Goal: Task Accomplishment & Management: Manage account settings

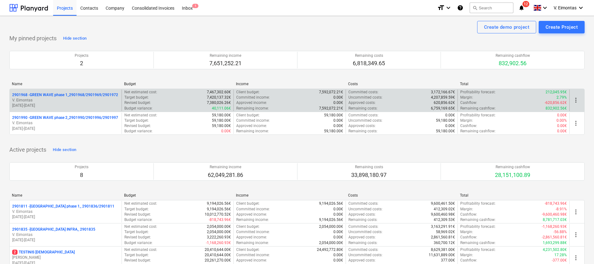
click at [78, 94] on p "2901968 - GREEN WAVE phase 1_2901968/2901969/2901972" at bounding box center [65, 94] width 106 height 5
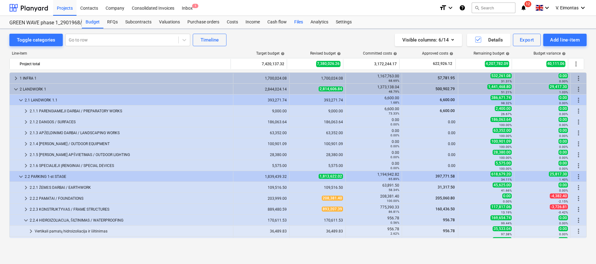
click at [298, 19] on div "Files" at bounding box center [299, 22] width 16 height 12
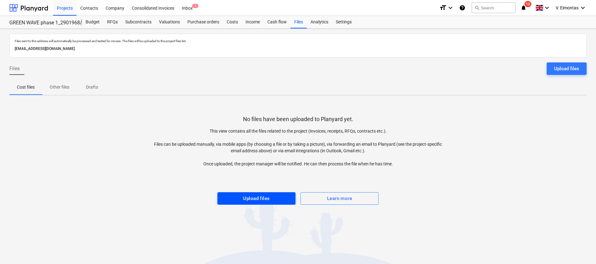
click at [256, 195] on div "Upload files" at bounding box center [256, 199] width 27 height 8
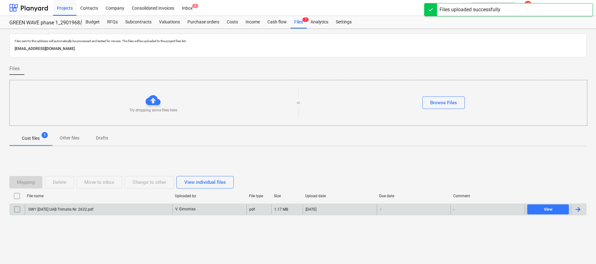
click at [137, 204] on div "GW1 [DATE] UAB Trimatis Nr. 2632.pdf V. Eimontas pdf 1.17 MB [DATE] - - View" at bounding box center [297, 210] width 577 height 12
click at [87, 208] on div "GW1 [DATE] UAB Trimatis Nr. 2632.pdf" at bounding box center [60, 209] width 66 height 4
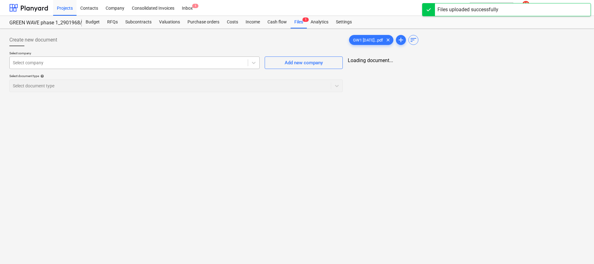
click at [104, 62] on div at bounding box center [129, 63] width 232 height 6
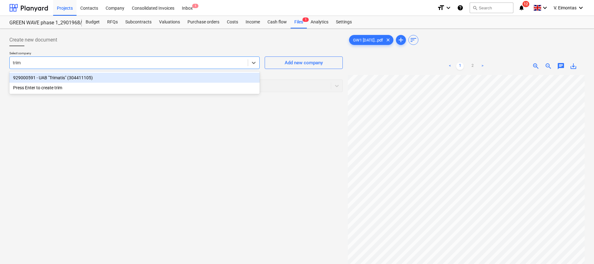
type input "trima"
click at [101, 74] on div "929000591 - UAB "Trimatis" (304411105)" at bounding box center [134, 78] width 250 height 10
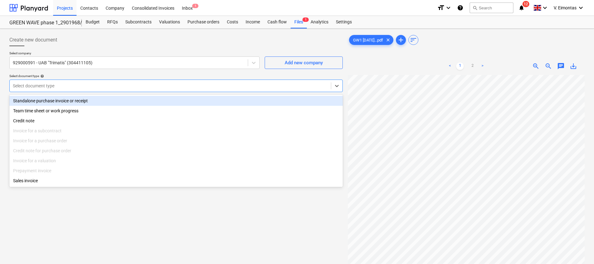
click at [92, 86] on div at bounding box center [170, 86] width 315 height 6
click at [50, 102] on div "Standalone purchase invoice or receipt" at bounding box center [175, 101] width 333 height 10
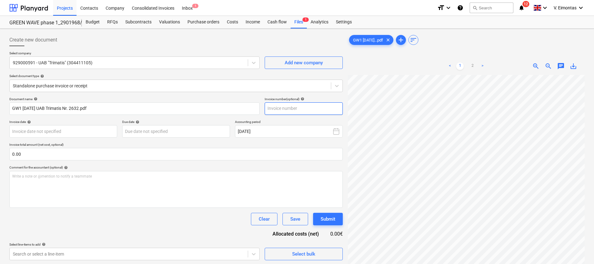
click at [317, 110] on input "text" at bounding box center [304, 108] width 78 height 12
type input "2632"
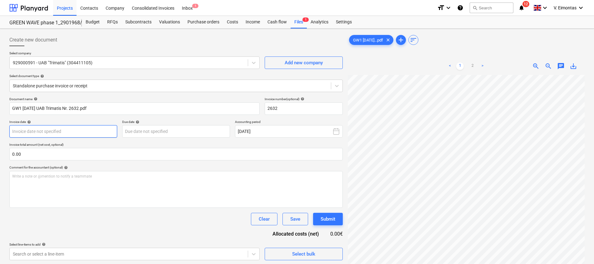
click at [66, 132] on body "Projects Contacts Company Consolidated Invoices Inbox 1 format_size keyboard_ar…" at bounding box center [297, 132] width 594 height 264
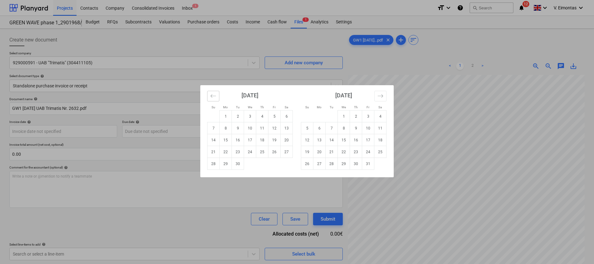
click at [215, 97] on icon "Move backward to switch to the previous month." at bounding box center [213, 96] width 6 height 6
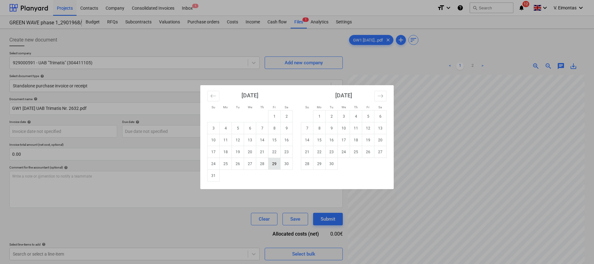
drag, startPoint x: 275, startPoint y: 166, endPoint x: 205, endPoint y: 140, distance: 75.3
click at [275, 166] on td "29" at bounding box center [274, 164] width 12 height 12
type input "[DATE]"
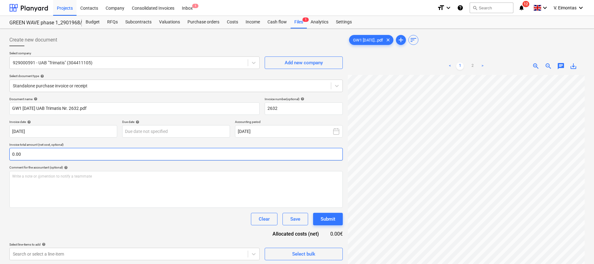
scroll to position [44, 46]
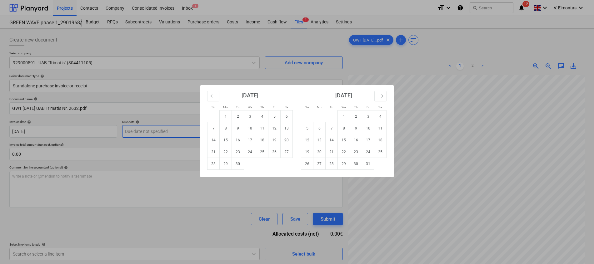
click at [181, 133] on body "Projects Contacts Company Consolidated Invoices Inbox 1 format_size keyboard_ar…" at bounding box center [297, 132] width 594 height 264
click at [269, 152] on td "26" at bounding box center [274, 152] width 12 height 12
type input "[DATE]"
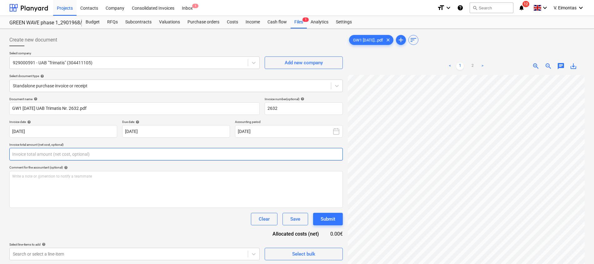
click at [181, 153] on input "text" at bounding box center [175, 154] width 333 height 12
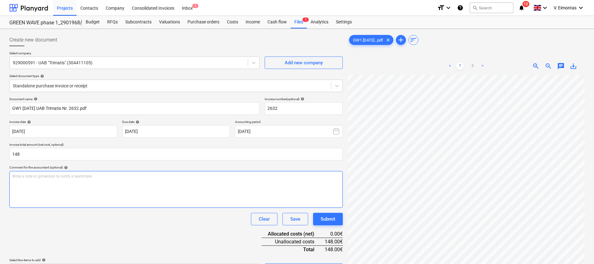
type input "148.00"
click at [180, 189] on div "Write a note or @mention to notify a teammate [PERSON_NAME]" at bounding box center [175, 189] width 333 height 37
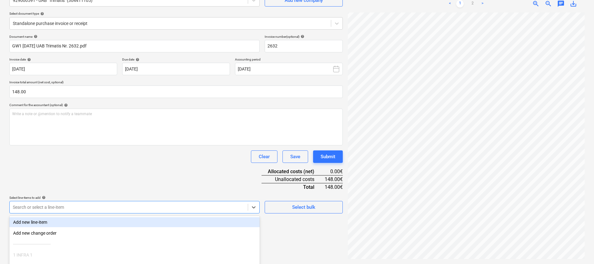
scroll to position [109, 0]
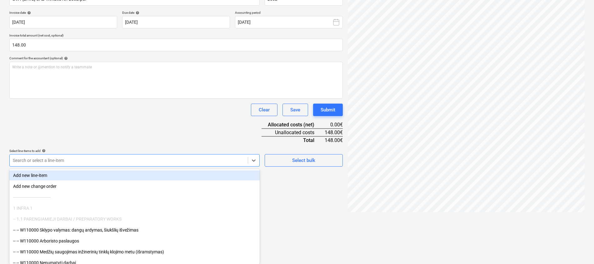
click at [162, 155] on body "Projects Contacts Company Consolidated Invoices Inbox 1 format_size keyboard_ar…" at bounding box center [297, 23] width 594 height 264
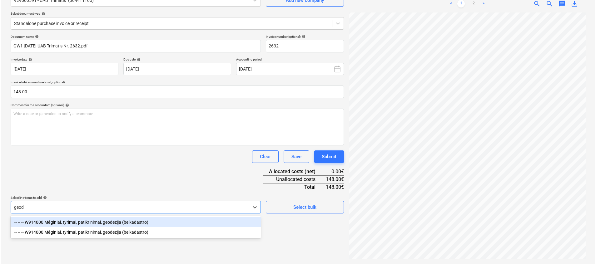
scroll to position [62, 0]
type input "geodez"
click at [133, 223] on div "-- -- -- W914000 Mėginiai, tyrimai, patikrinimai, geodezija (be kadastro)" at bounding box center [134, 222] width 250 height 10
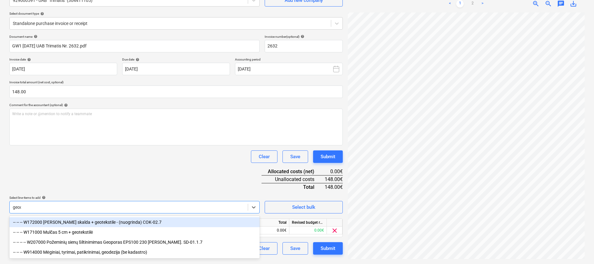
type input "geode"
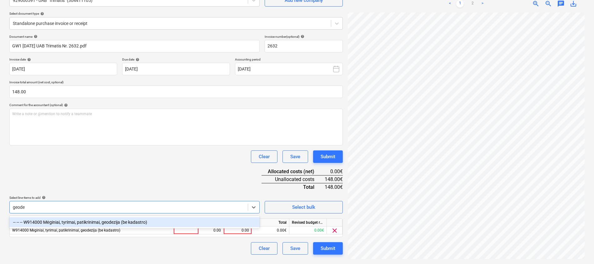
click at [133, 220] on div "-- -- -- W914000 Mėginiai, tyrimai, patikrinimai, geodezija (be kadastro)" at bounding box center [134, 222] width 250 height 10
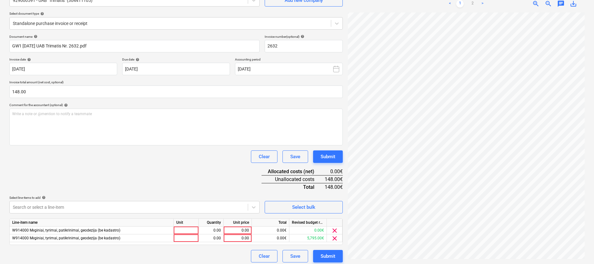
click at [159, 175] on div "Document name help GW1 [DATE] UAB Trimatis Nr. 2632.pdf Invoice number (optiona…" at bounding box center [175, 149] width 333 height 228
drag, startPoint x: 336, startPoint y: 229, endPoint x: 324, endPoint y: 232, distance: 12.1
click at [336, 229] on span "clear" at bounding box center [334, 230] width 7 height 7
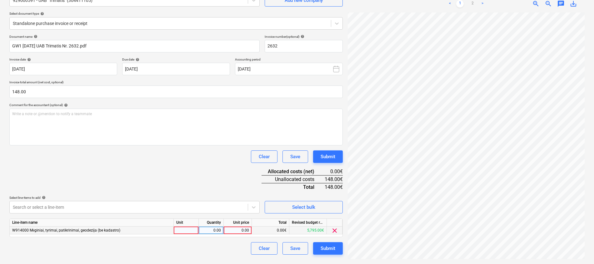
click at [187, 229] on div at bounding box center [186, 231] width 25 height 8
type input "kompl."
type input "148"
click at [190, 191] on div "Document name help GW1 [DATE] UAB Trimatis Nr. 2632.pdf Invoice number (optiona…" at bounding box center [175, 145] width 333 height 220
click at [329, 247] on div "Submit" at bounding box center [328, 249] width 15 height 8
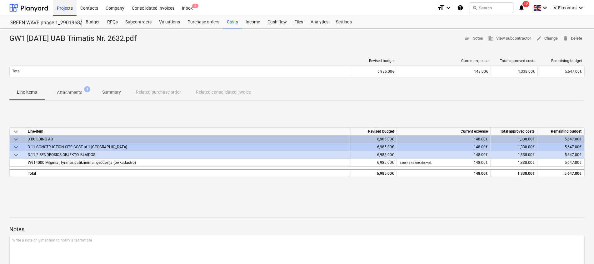
click at [65, 6] on div "Projects" at bounding box center [64, 8] width 23 height 16
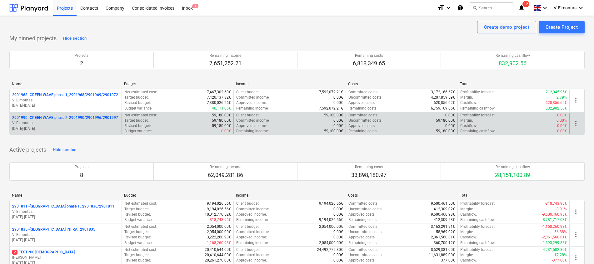
click at [68, 114] on div "2901990 - GREEN WAVE phase 2_2901990/2901996/2901997 V. Eimontas [DATE] - [DATE]" at bounding box center [66, 124] width 112 height 22
click at [70, 117] on p "2901990 - GREEN WAVE phase 2_2901990/2901996/2901997" at bounding box center [65, 117] width 106 height 5
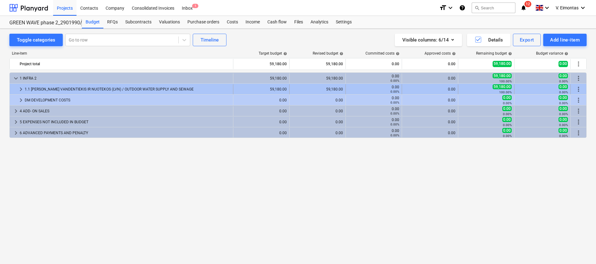
click at [52, 86] on div "1.1 [PERSON_NAME] VANDENTIEKIS IR NUOTEKOS (LVN) / OUTDOOR WATER SUPPLY AND SEW…" at bounding box center [128, 89] width 206 height 10
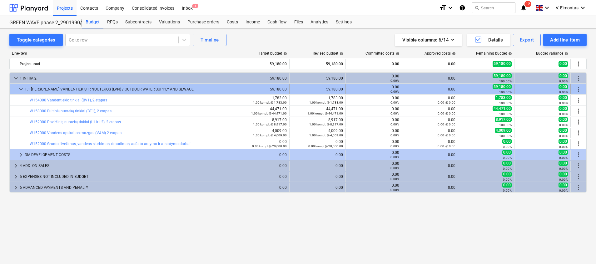
click at [52, 87] on div "1.1 [PERSON_NAME] VANDENTIEKIS IR NUOTEKOS (LVN) / OUTDOOR WATER SUPPLY AND SEW…" at bounding box center [128, 89] width 206 height 10
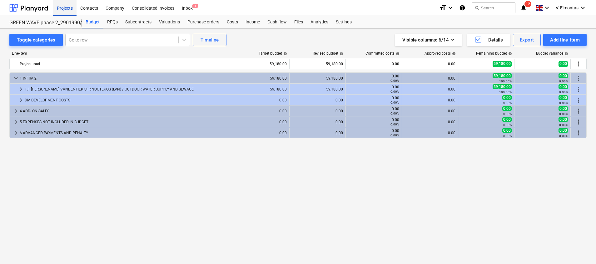
click at [62, 12] on div "Projects" at bounding box center [64, 8] width 23 height 16
